Goal: Task Accomplishment & Management: Complete application form

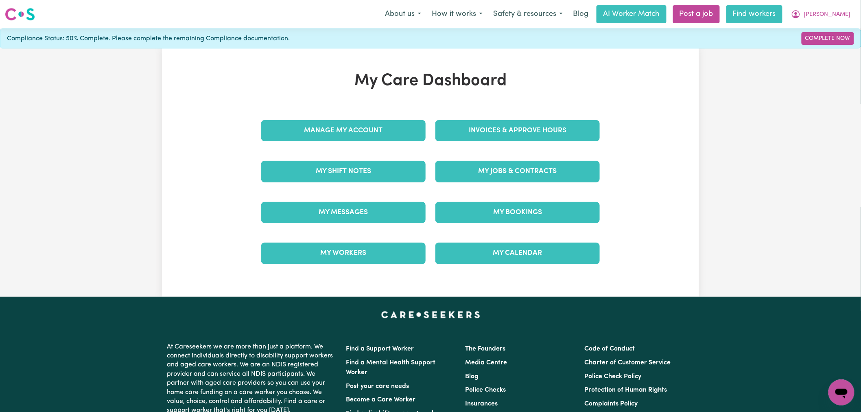
click at [764, 13] on link "Find workers" at bounding box center [755, 14] width 56 height 18
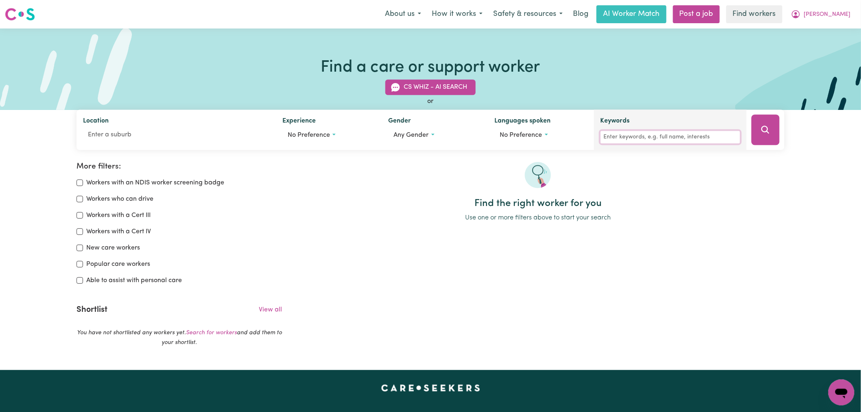
click at [631, 137] on input "Keywords" at bounding box center [671, 137] width 140 height 13
type input "[PERSON_NAME]"
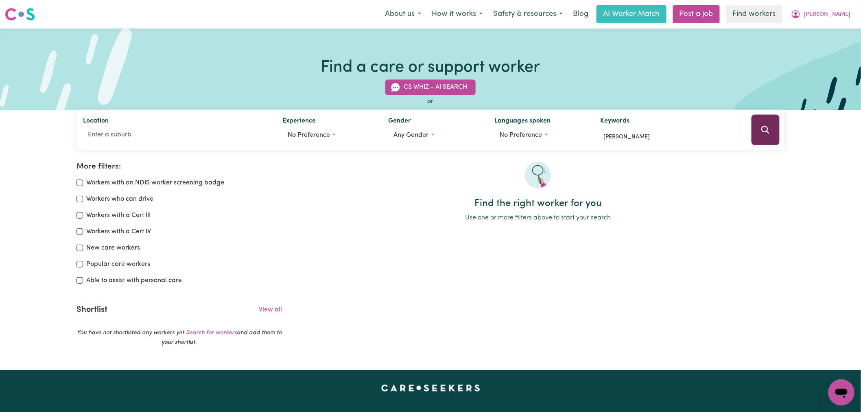
click at [763, 133] on icon "Search" at bounding box center [766, 130] width 10 height 10
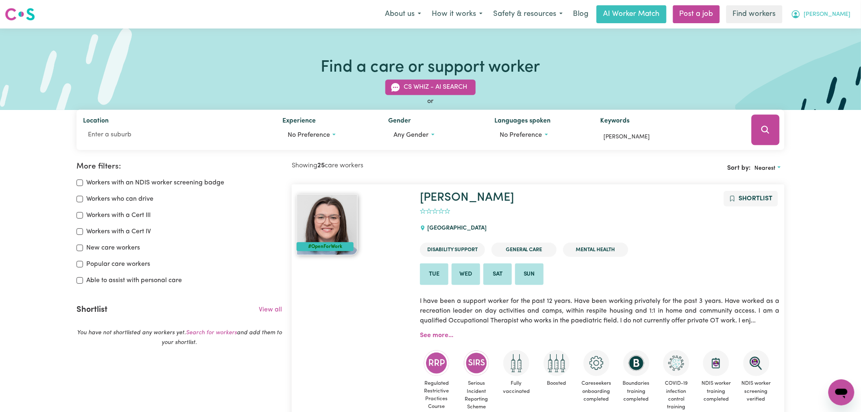
click at [841, 11] on span "[PERSON_NAME]" at bounding box center [827, 14] width 47 height 9
click at [836, 30] on link "My Dashboard" at bounding box center [824, 31] width 64 height 15
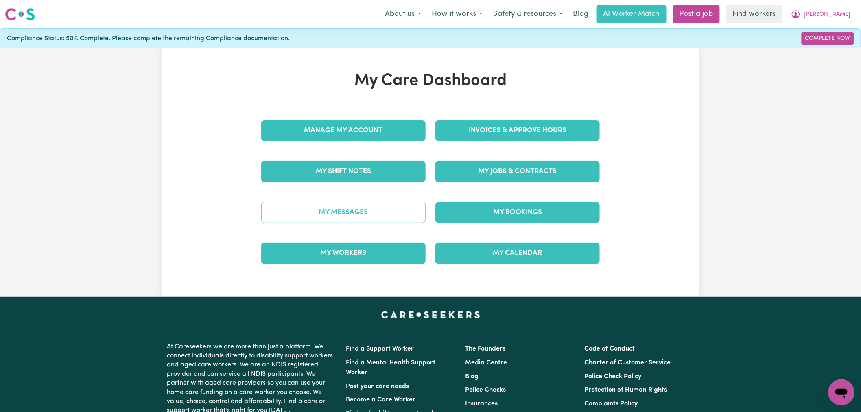
click at [370, 213] on link "My Messages" at bounding box center [343, 212] width 164 height 21
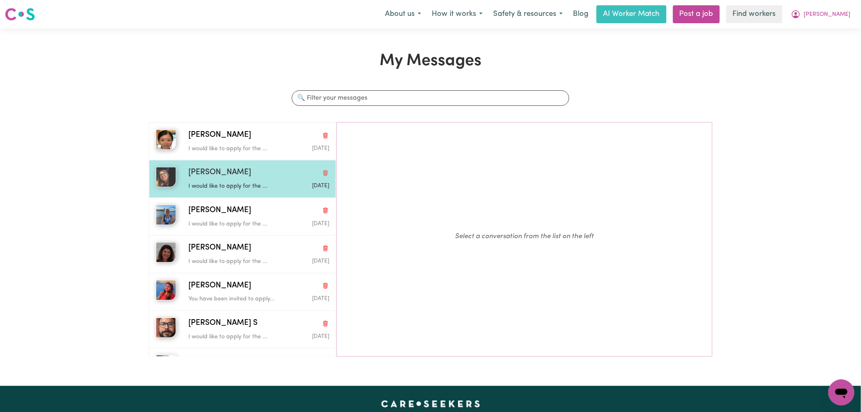
click at [237, 176] on div "[PERSON_NAME]" at bounding box center [258, 173] width 141 height 12
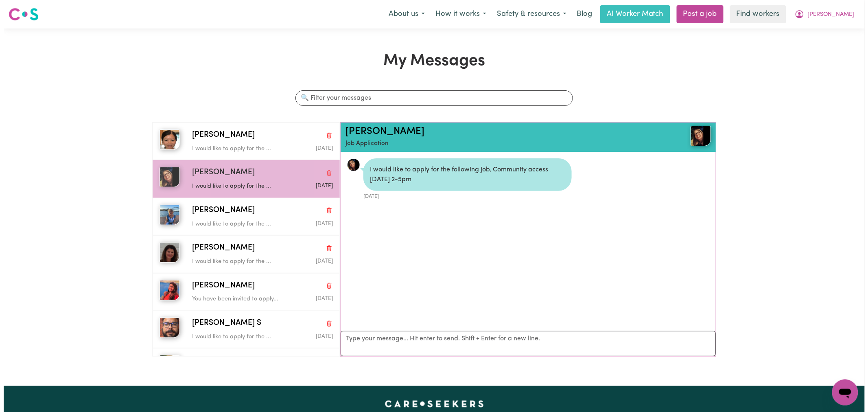
scroll to position [5, 0]
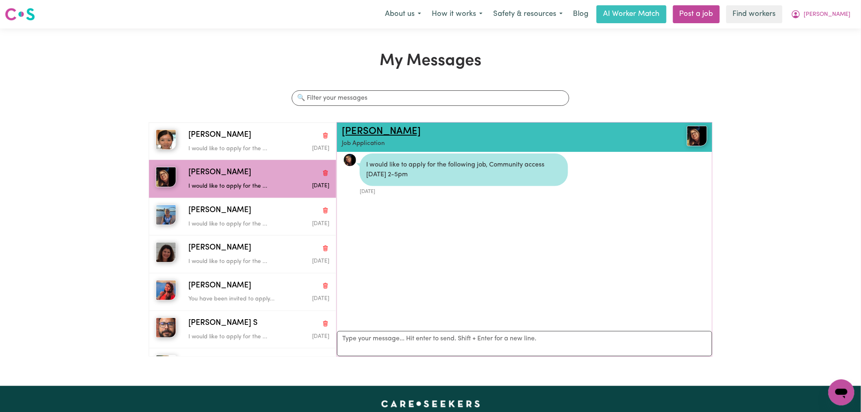
click at [353, 133] on link "[PERSON_NAME]" at bounding box center [381, 132] width 79 height 10
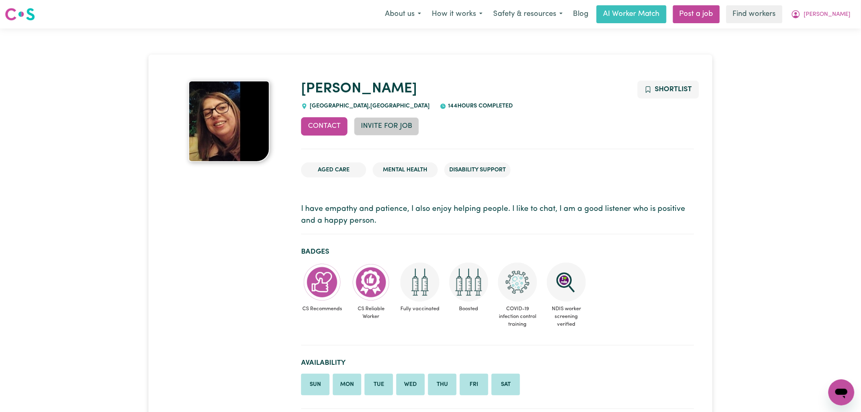
click at [385, 127] on button "Invite for Job" at bounding box center [386, 126] width 65 height 18
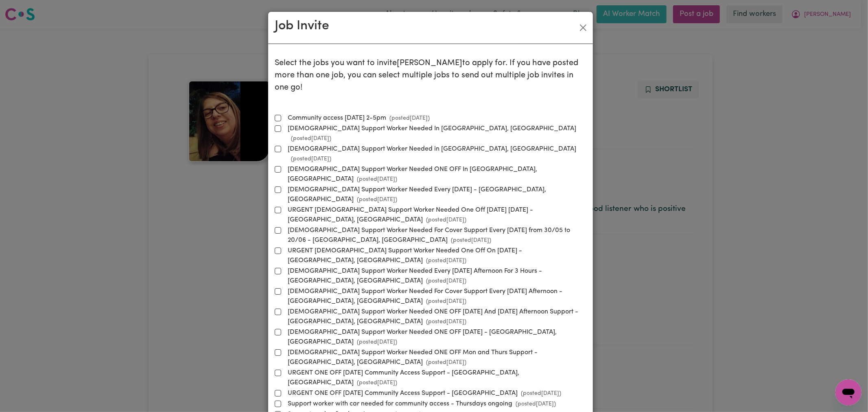
click at [350, 113] on label "Community access [DATE] 2-5pm (posted [DATE] )" at bounding box center [357, 118] width 145 height 10
click at [281, 115] on input "Community access [DATE] 2-5pm (posted [DATE] )" at bounding box center [278, 118] width 7 height 7
checkbox input "true"
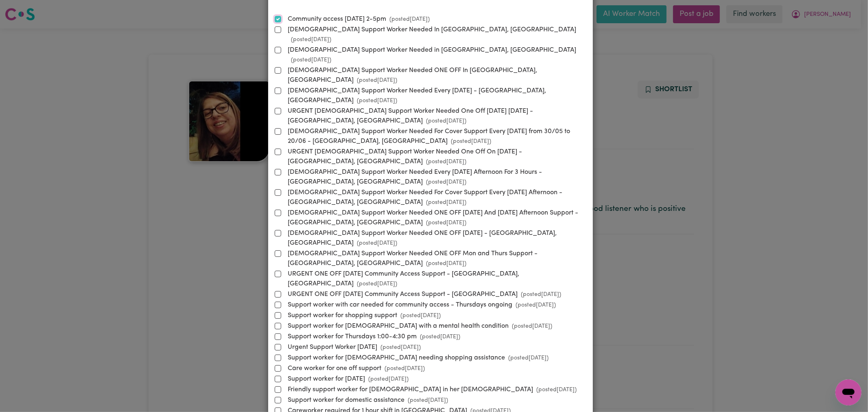
scroll to position [161, 0]
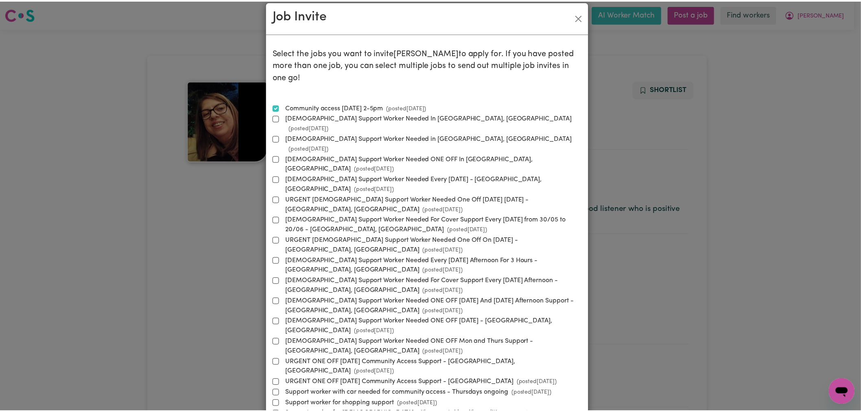
scroll to position [0, 0]
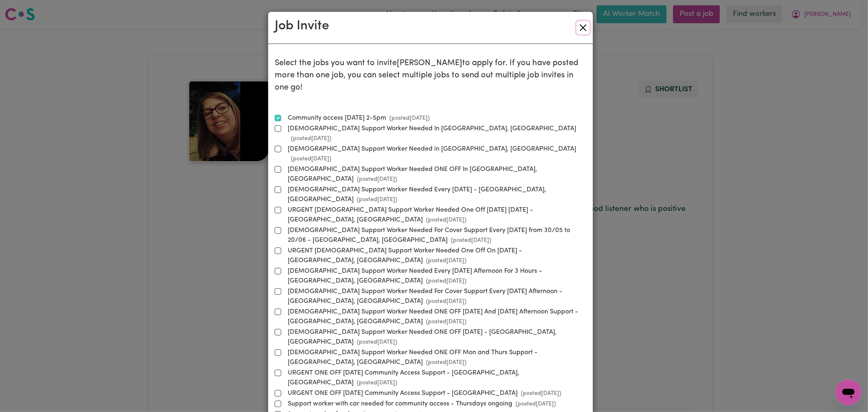
drag, startPoint x: 580, startPoint y: 28, endPoint x: 616, endPoint y: 20, distance: 37.3
click at [580, 28] on button "Close" at bounding box center [583, 27] width 13 height 13
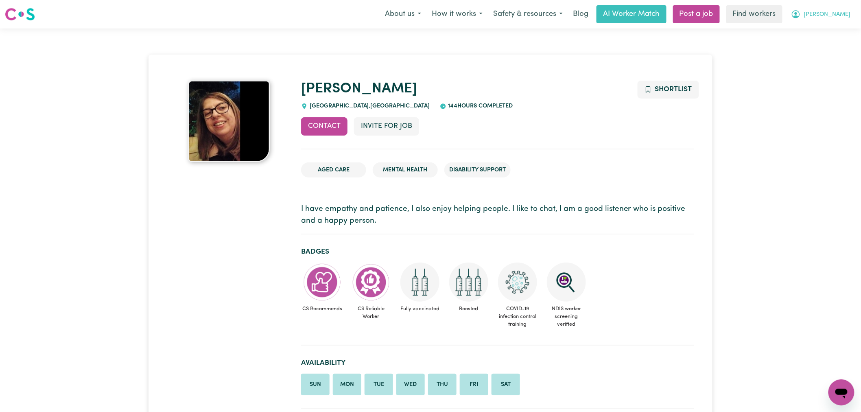
click at [835, 14] on span "[PERSON_NAME]" at bounding box center [827, 14] width 47 height 9
click at [828, 33] on link "My Dashboard" at bounding box center [824, 31] width 64 height 15
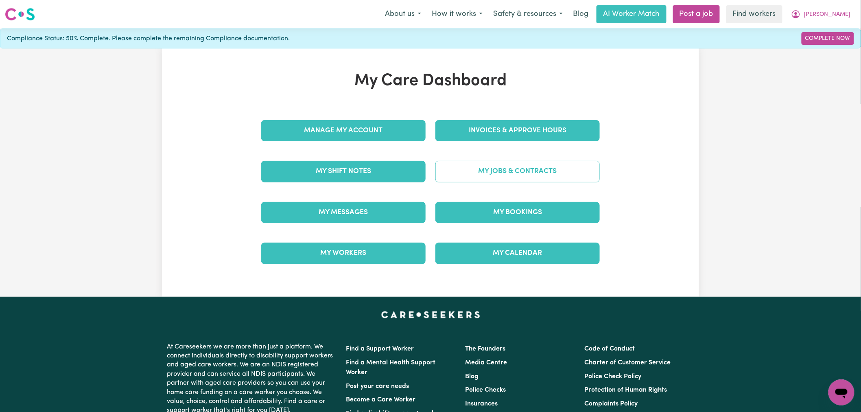
click at [520, 172] on link "My Jobs & Contracts" at bounding box center [518, 171] width 164 height 21
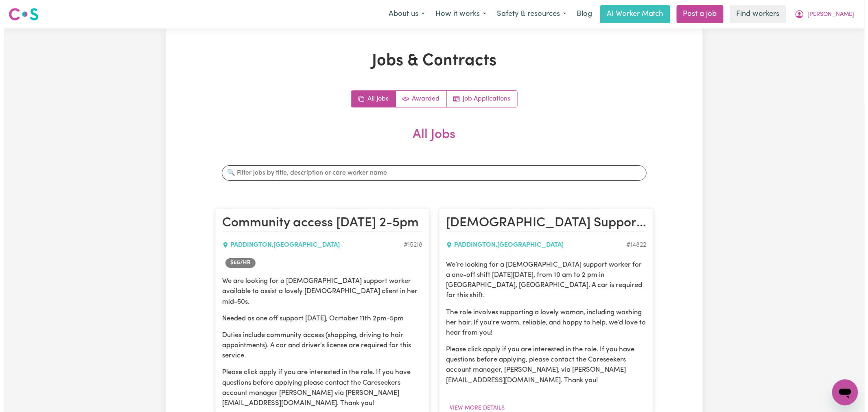
scroll to position [136, 0]
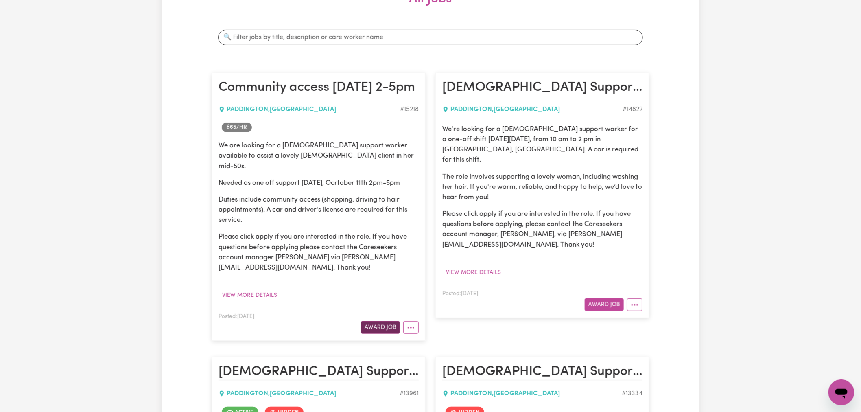
click at [381, 321] on button "Award Job" at bounding box center [380, 327] width 39 height 13
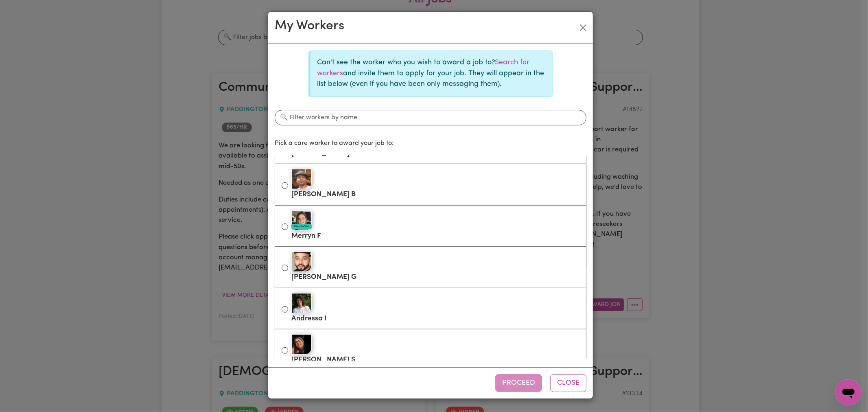
scroll to position [497, 0]
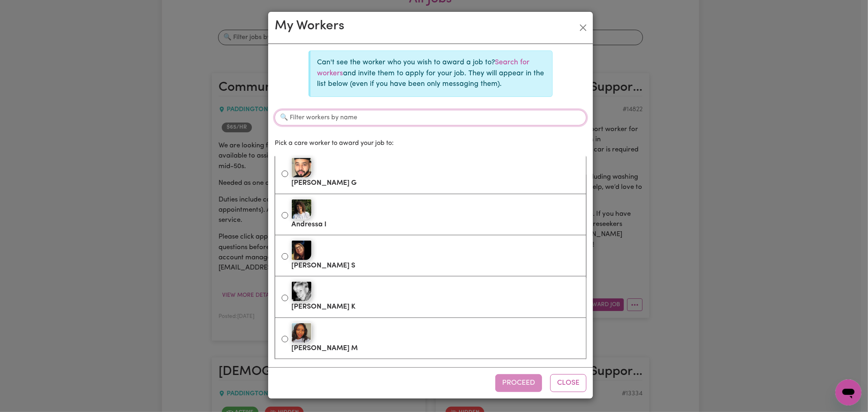
click at [331, 113] on input "Filter workers by name" at bounding box center [431, 117] width 312 height 15
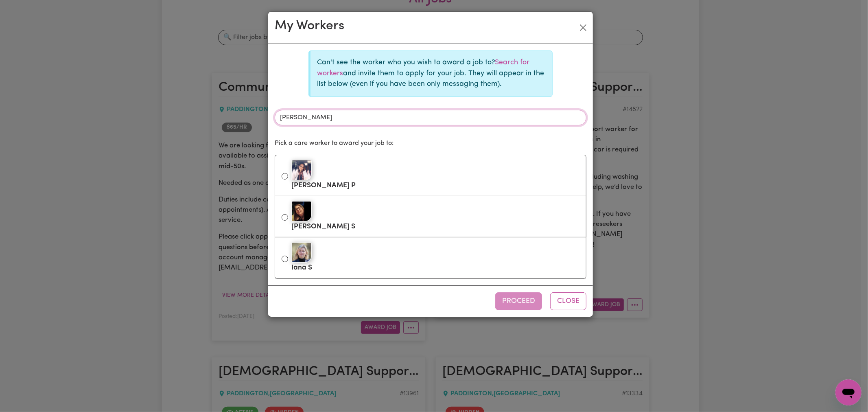
scroll to position [0, 0]
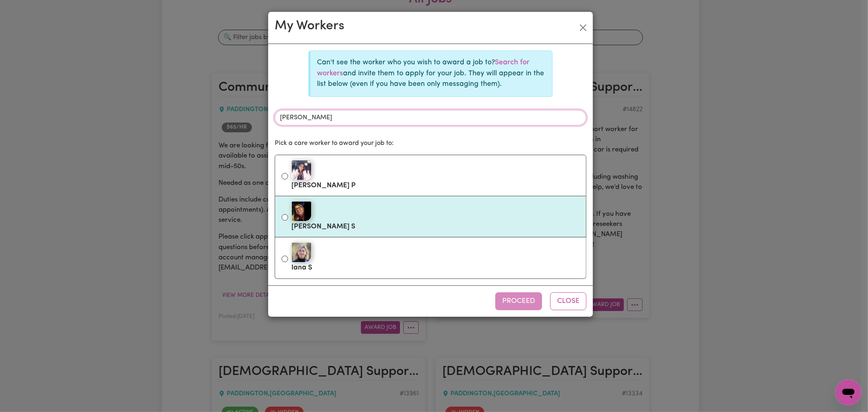
type input "[PERSON_NAME]"
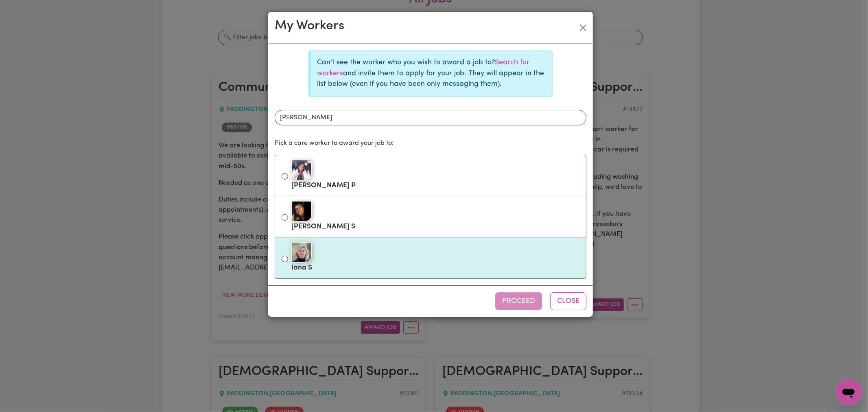
drag, startPoint x: 347, startPoint y: 226, endPoint x: 467, endPoint y: 278, distance: 130.9
click at [347, 226] on label "[PERSON_NAME]" at bounding box center [435, 216] width 288 height 34
click at [288, 221] on input "[PERSON_NAME]" at bounding box center [285, 217] width 7 height 7
radio input "true"
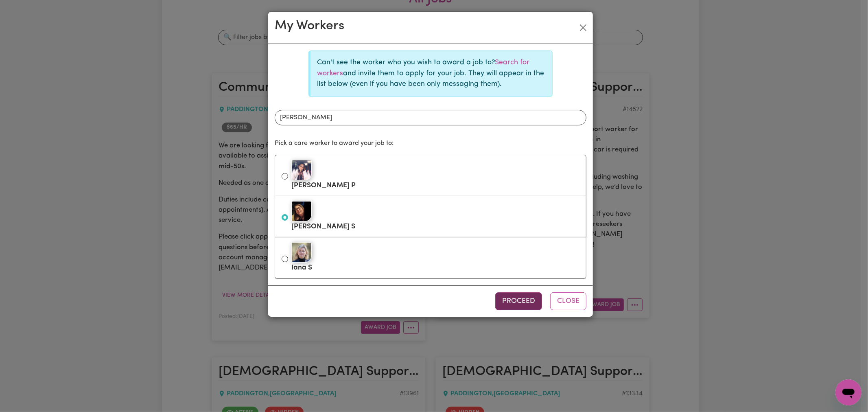
click at [518, 303] on button "Proceed" at bounding box center [518, 301] width 47 height 18
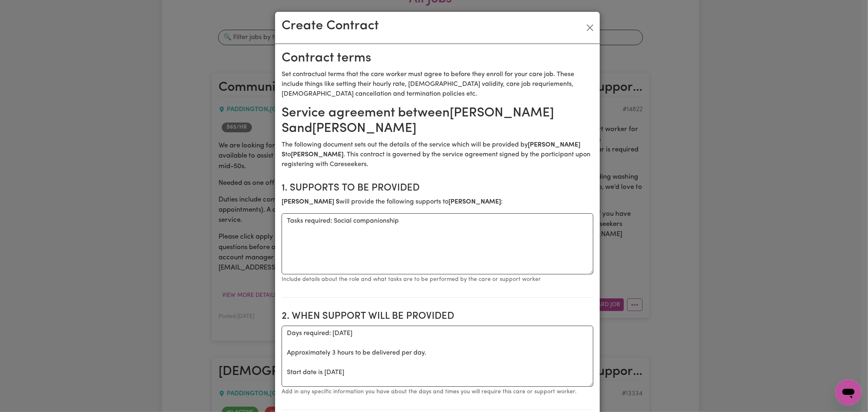
scroll to position [226, 0]
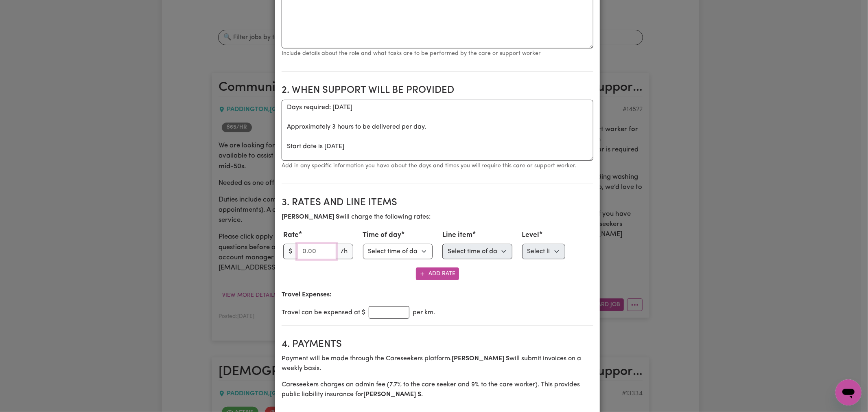
click at [314, 253] on input "number" at bounding box center [316, 251] width 39 height 15
paste input "89.04"
type input "89.04"
click at [345, 270] on div "Add Rate" at bounding box center [438, 273] width 312 height 13
click at [374, 315] on input "number" at bounding box center [389, 312] width 41 height 13
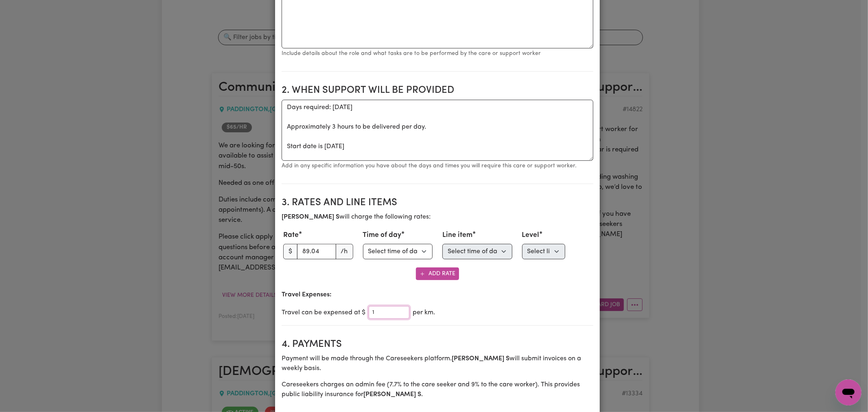
type input "1"
click at [511, 307] on div "Travel Expenses: Travel can be expensed at $ 1 per km." at bounding box center [438, 304] width 312 height 29
click at [419, 256] on select "Select time of day Weekday Daytime Weekday Evening [DATE] [DATE] Public Holiday…" at bounding box center [398, 251] width 70 height 15
select select "[DATE]"
click at [363, 245] on select "Select time of day Weekday Daytime Weekday Evening [DATE] [DATE] Public Holiday…" at bounding box center [398, 251] width 70 height 15
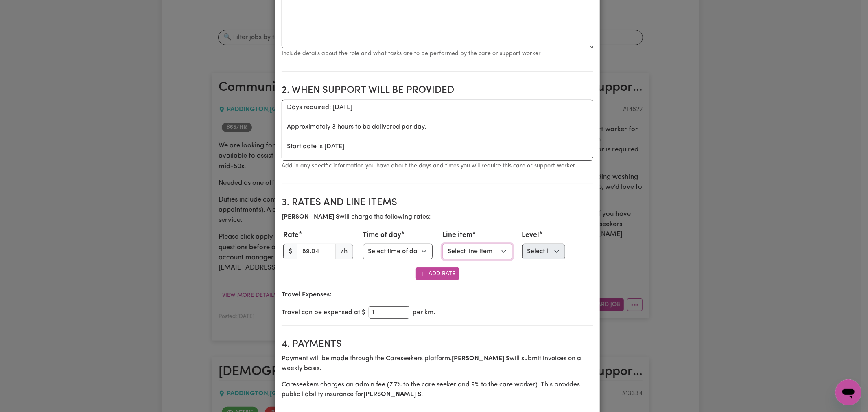
click at [464, 252] on select "Select line item Assistance with Self Care Activities Assistance with personal …" at bounding box center [477, 251] width 70 height 15
select select "COMMUNITY_ACCESS"
click at [442, 245] on select "Select line item Assistance with Self Care Activities Assistance with personal …" at bounding box center [477, 251] width 70 height 15
click at [541, 256] on select "Select level Standard Level 1 High Intensity Level 2" at bounding box center [543, 251] width 43 height 15
select select "ONE"
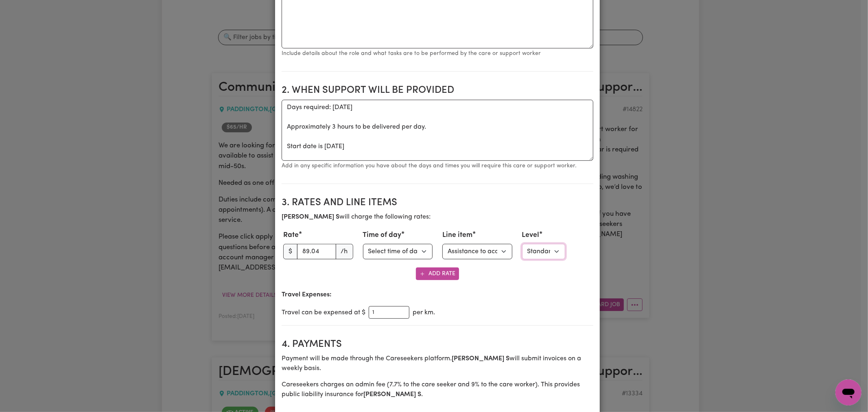
click at [522, 245] on select "Select level Standard Level 1 High Intensity Level 2" at bounding box center [543, 251] width 43 height 15
click at [531, 282] on section "3. Rates and Line Items [PERSON_NAME] S will charge the following rates: Rate $…" at bounding box center [438, 258] width 312 height 135
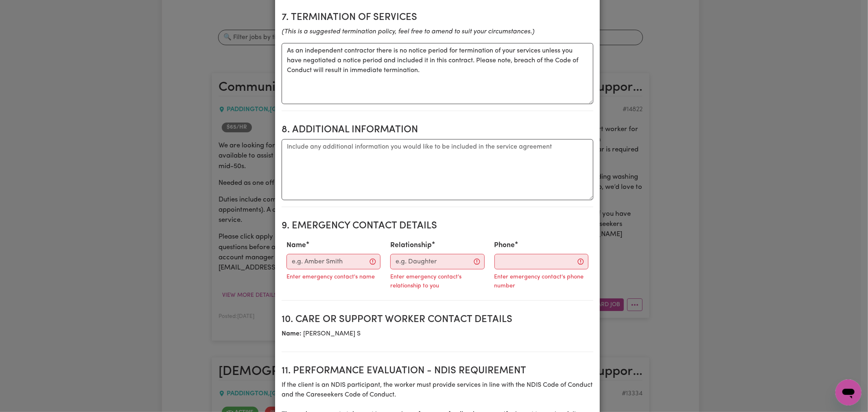
scroll to position [859, 0]
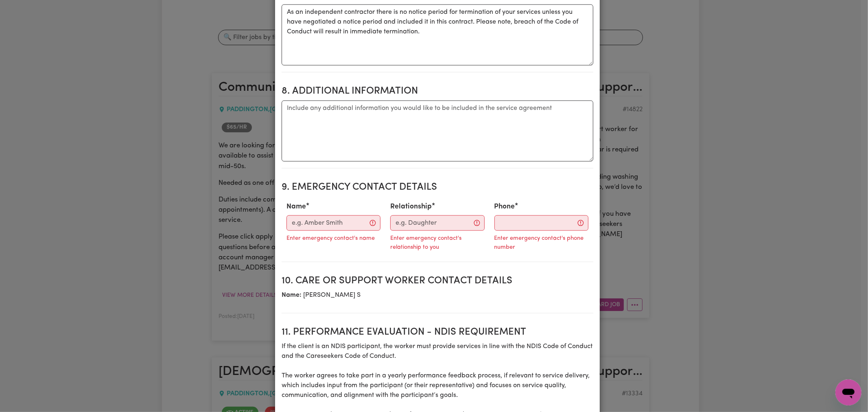
click at [315, 204] on div "Name Enter emergency contact's name" at bounding box center [334, 224] width 104 height 52
click at [319, 215] on input "Name" at bounding box center [334, 222] width 94 height 15
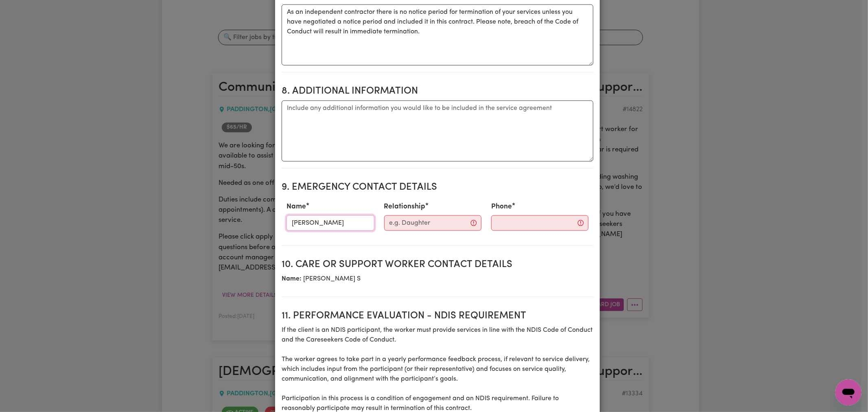
type input "[PERSON_NAME]"
type input "particpant"
click at [495, 217] on input "Phone" at bounding box center [533, 222] width 99 height 15
paste input "0493 046147"
type input "0493 046147"
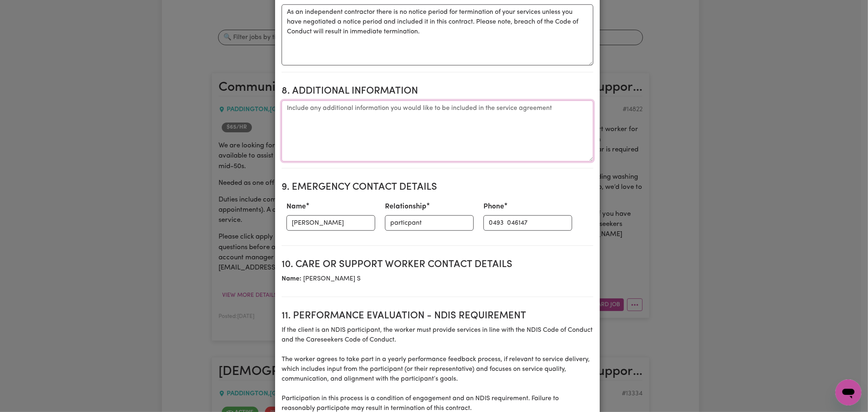
click at [326, 125] on textarea "Additional information" at bounding box center [438, 131] width 312 height 61
paste textarea "Name: [PERSON_NAME] Address: [STREET_ADDRESS][PERSON_NAME]"
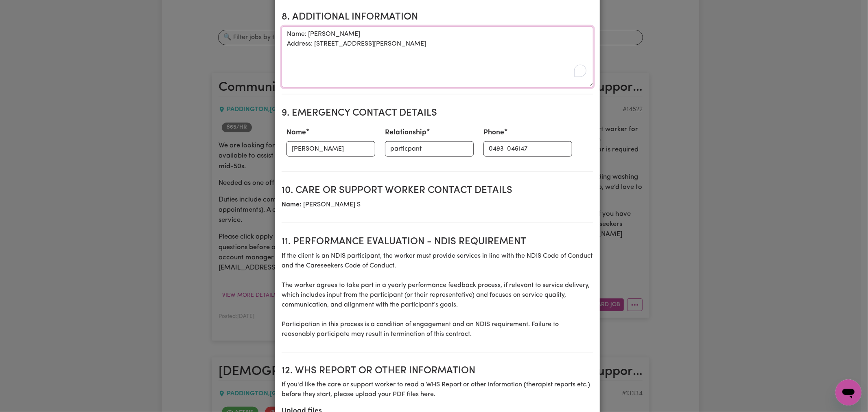
scroll to position [1029, 0]
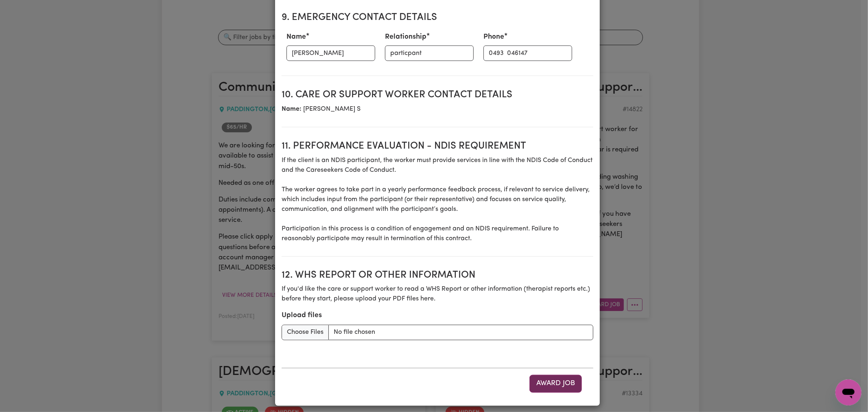
type textarea "Name: [PERSON_NAME] Address: [STREET_ADDRESS][PERSON_NAME]"
click at [551, 383] on button "Award Job" at bounding box center [556, 384] width 53 height 18
